Goal: Task Accomplishment & Management: Manage account settings

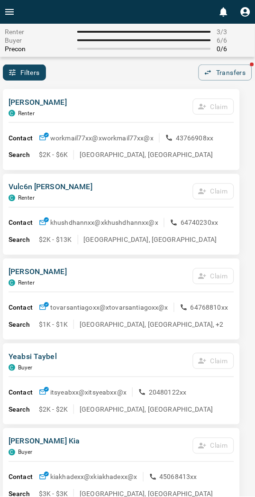
click at [98, 114] on div "[PERSON_NAME] Claim" at bounding box center [122, 110] width 226 height 26
click at [111, 136] on p "workmail77xx@x workmail77xx@x" at bounding box center [101, 137] width 103 height 9
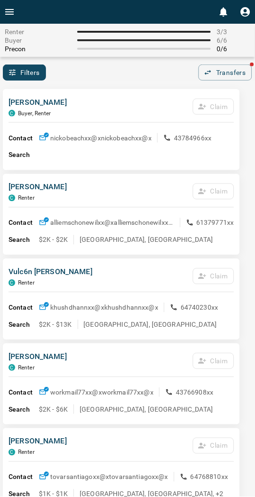
click at [116, 105] on div "[PERSON_NAME] C Buyer, Renter Claim" at bounding box center [122, 110] width 226 height 26
click at [89, 97] on div "[PERSON_NAME] C Buyer, Renter Claim" at bounding box center [122, 110] width 226 height 26
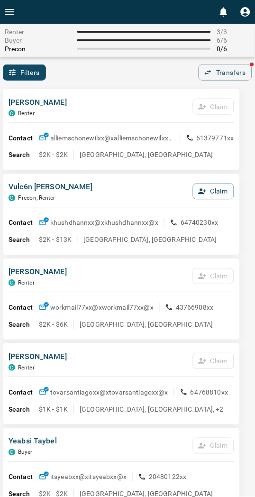
click at [125, 181] on div "Vulc6n [PERSON_NAME] C Precon, Renter Claim Contact khushdhannxx@x khushdhannxx…" at bounding box center [121, 214] width 237 height 81
click at [219, 187] on button "Claim" at bounding box center [213, 192] width 41 height 16
click at [218, 187] on button "Confirm Claim" at bounding box center [201, 192] width 68 height 16
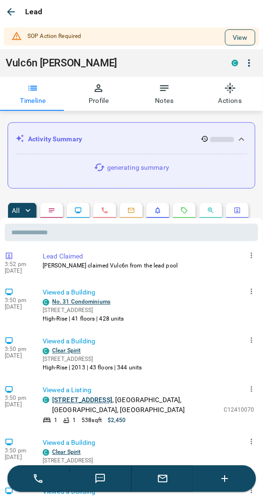
click at [233, 37] on button "View" at bounding box center [240, 37] width 30 height 16
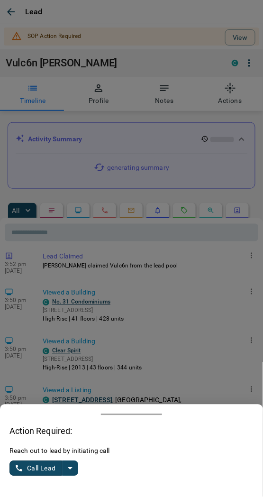
click at [80, 465] on div "Reach out to lead by initiating call Call Lead" at bounding box center [131, 466] width 244 height 41
click at [74, 467] on icon "split button" at bounding box center [70, 468] width 11 height 11
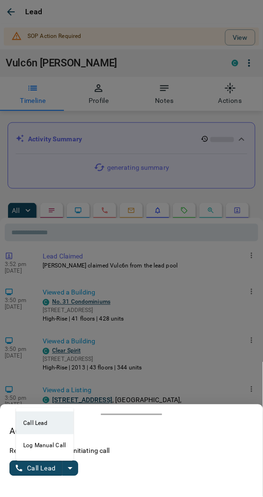
click at [36, 442] on li "Log Manual Call" at bounding box center [45, 446] width 58 height 23
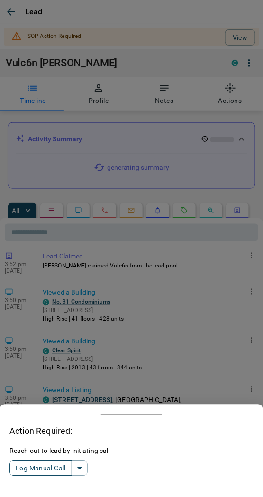
click at [25, 468] on button "Log Manual Call" at bounding box center [40, 468] width 63 height 15
click at [16, 463] on button "Yes" at bounding box center [18, 469] width 19 height 15
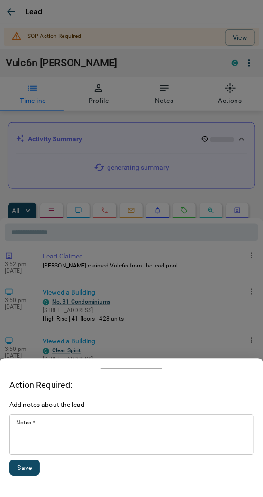
click at [35, 461] on button "Save" at bounding box center [24, 468] width 30 height 16
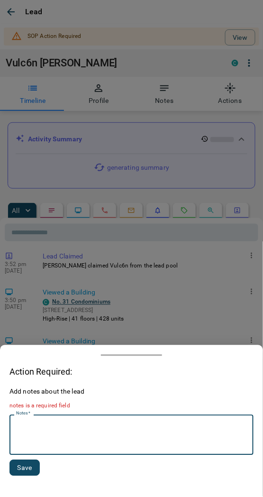
click at [35, 446] on textarea "Notes   *" at bounding box center [131, 435] width 231 height 32
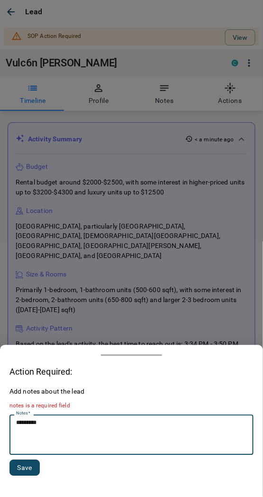
type textarea "*********"
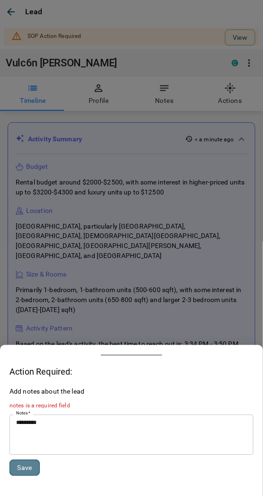
click at [32, 469] on button "Save" at bounding box center [24, 468] width 30 height 16
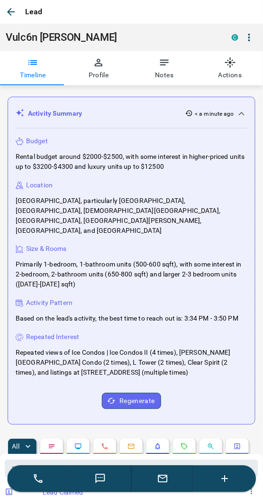
click at [8, 15] on icon "button" at bounding box center [10, 11] width 11 height 11
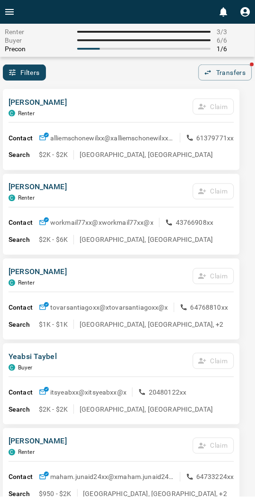
click at [159, 102] on div "[PERSON_NAME] C Renter Claim" at bounding box center [122, 110] width 226 height 26
click at [10, 4] on button "Open drawer" at bounding box center [9, 12] width 19 height 24
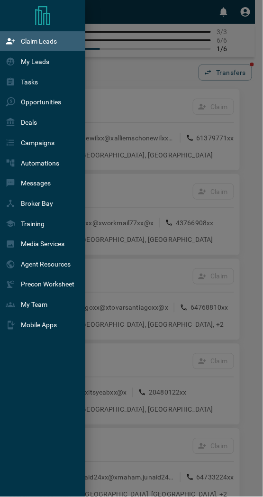
drag, startPoint x: 143, startPoint y: 74, endPoint x: 118, endPoint y: 43, distance: 40.1
click at [143, 74] on div at bounding box center [131, 248] width 263 height 497
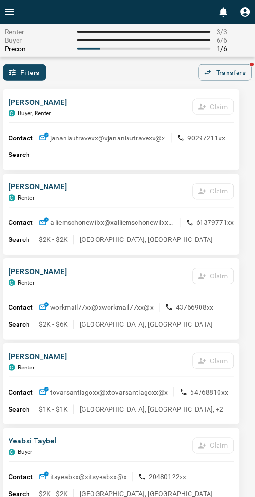
drag, startPoint x: 136, startPoint y: 76, endPoint x: 87, endPoint y: 96, distance: 53.2
click at [136, 76] on div "Filters Transfers" at bounding box center [127, 73] width 255 height 16
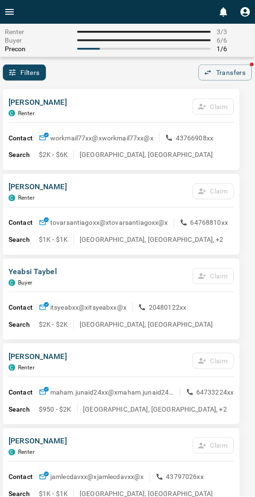
click at [130, 124] on div "Contact workmail77xx@x workmail77xx@x 43766908xx Search $2K - $6K [GEOGRAPHIC_D…" at bounding box center [122, 143] width 226 height 40
